Goal: Check status

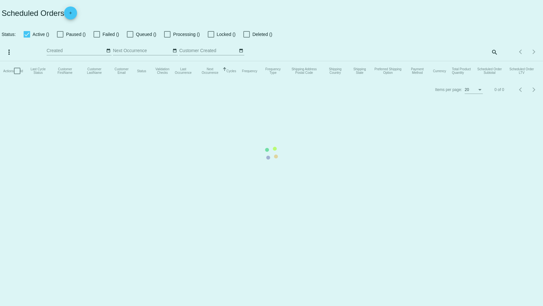
checkbox input "false"
click at [495, 61] on mat-table "Actions Id Last Cycle Status Customer FirstName Customer LastName Customer Emai…" at bounding box center [271, 70] width 543 height 19
click at [492, 61] on mat-table "Actions Id Last Cycle Status Customer FirstName Customer LastName Customer Emai…" at bounding box center [271, 70] width 543 height 19
click at [496, 61] on mat-table "Actions Id Last Cycle Status Customer FirstName Customer LastName Customer Emai…" at bounding box center [271, 70] width 543 height 19
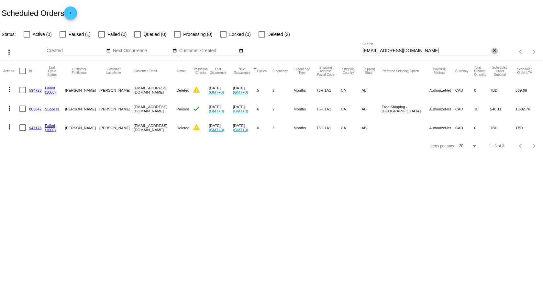
click at [494, 50] on mat-icon "close" at bounding box center [494, 50] width 5 height 5
click at [493, 53] on mat-icon "search" at bounding box center [494, 52] width 8 height 10
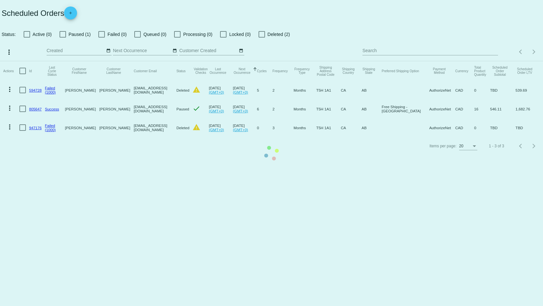
click at [450, 61] on mat-table "Actions Id Last Cycle Status Customer FirstName Customer LastName Customer Emai…" at bounding box center [271, 99] width 543 height 76
click at [443, 61] on mat-table "Actions Id Last Cycle Status Customer FirstName Customer LastName Customer Emai…" at bounding box center [271, 99] width 543 height 76
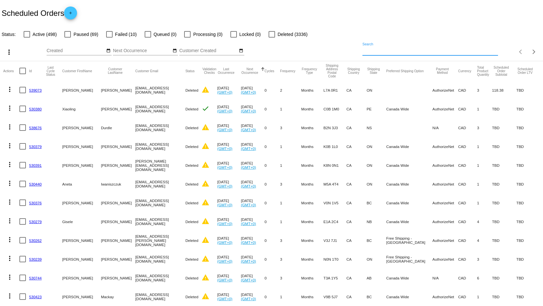
click at [443, 51] on input "Search" at bounding box center [429, 50] width 135 height 5
paste input "[EMAIL_ADDRESS][DOMAIN_NAME]"
type input "[EMAIL_ADDRESS][DOMAIN_NAME]"
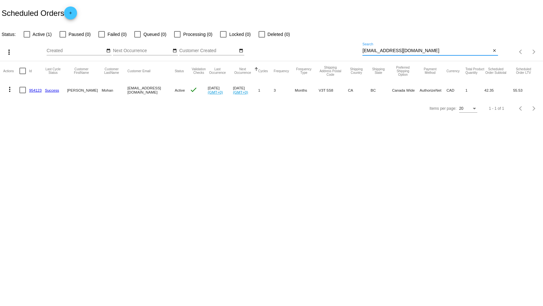
click at [37, 89] on link "954123" at bounding box center [35, 90] width 13 height 4
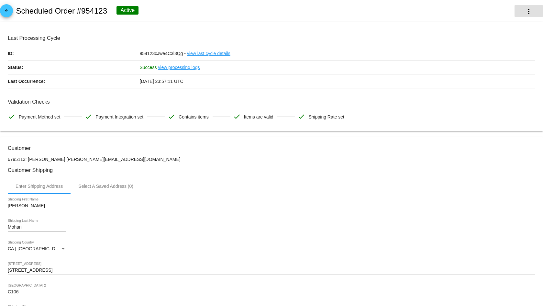
click at [525, 11] on mat-icon "more_vert" at bounding box center [529, 11] width 8 height 8
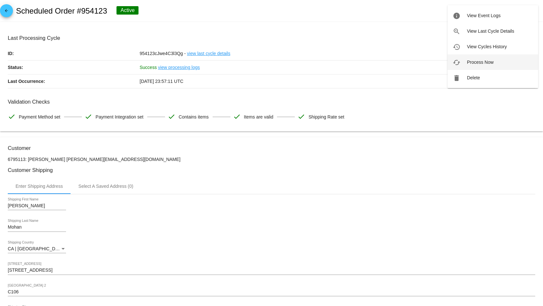
click at [482, 65] on button "cached Process Now" at bounding box center [493, 62] width 91 height 16
